Goal: Complete application form

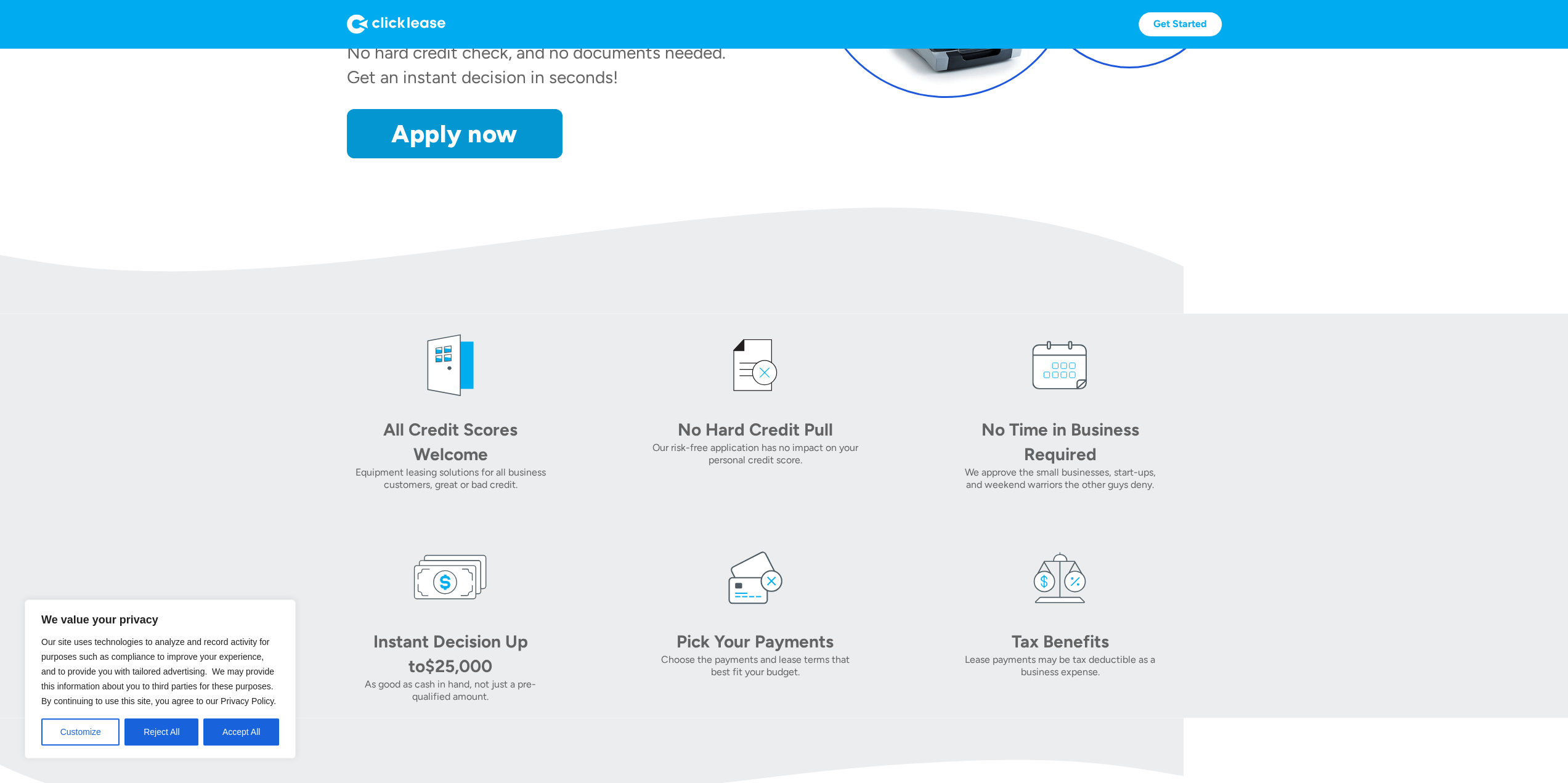
scroll to position [370, 0]
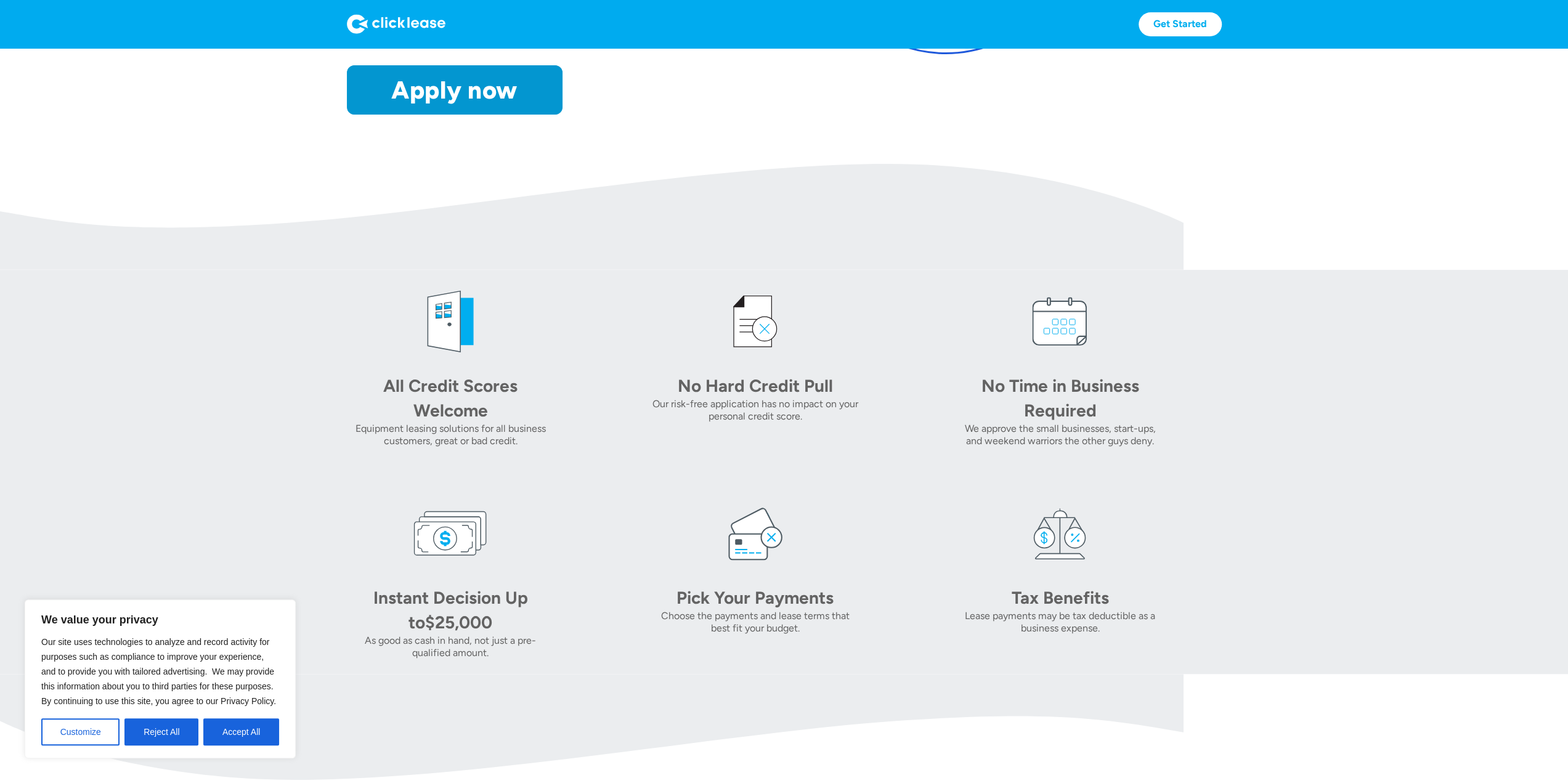
click at [220, 734] on button "Accept All" at bounding box center [241, 731] width 75 height 27
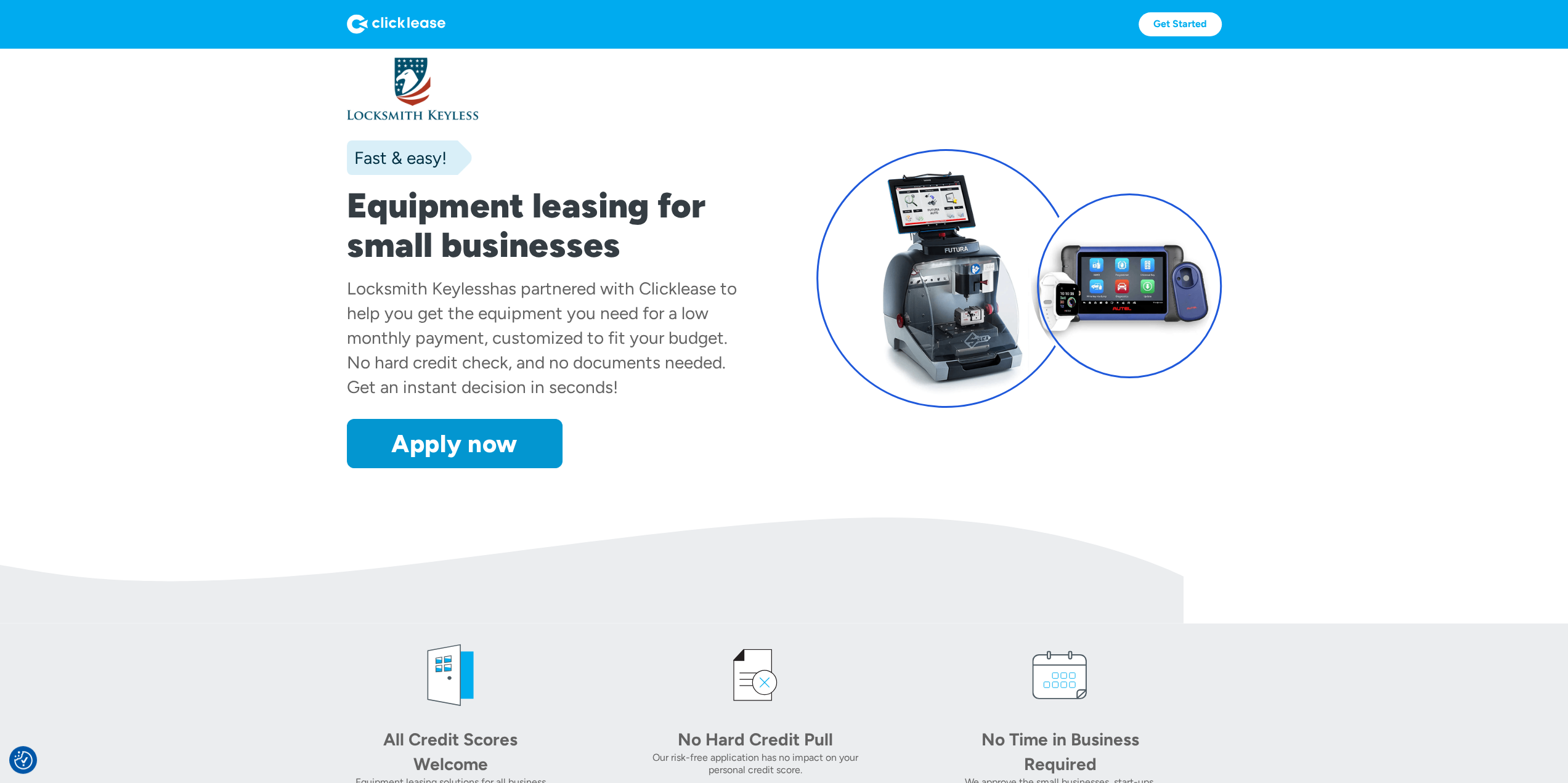
scroll to position [0, 0]
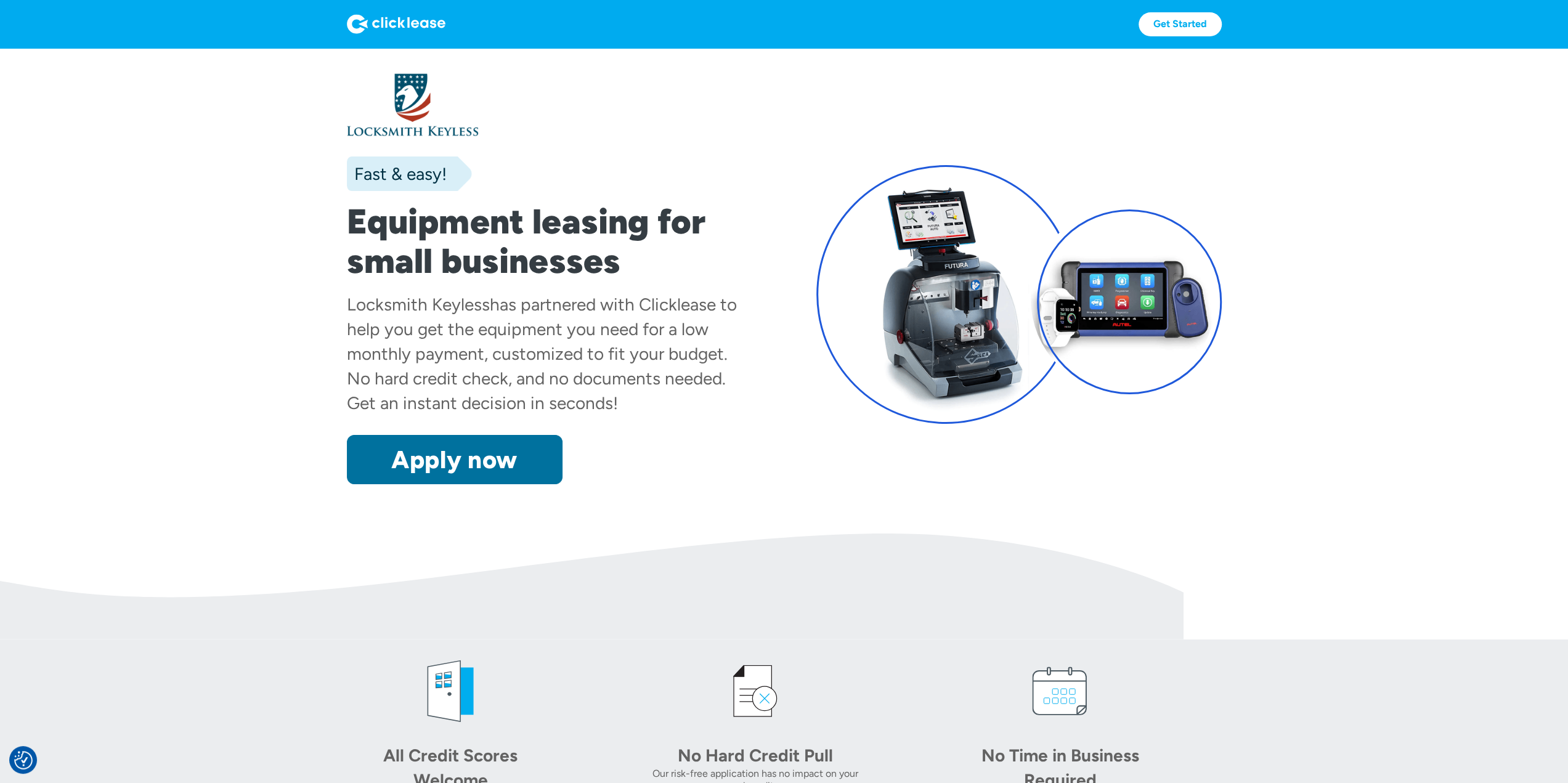
click at [539, 467] on link "Apply now" at bounding box center [454, 460] width 215 height 49
